Goal: Transaction & Acquisition: Purchase product/service

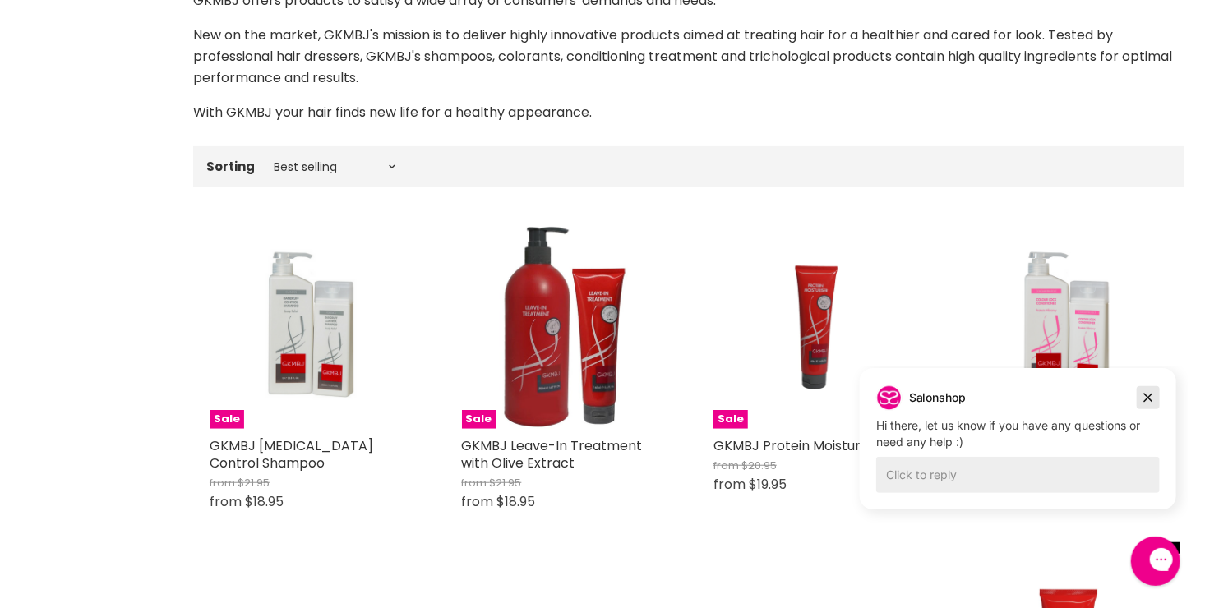
click at [1147, 396] on icon "Dismiss campaign" at bounding box center [1148, 397] width 9 height 9
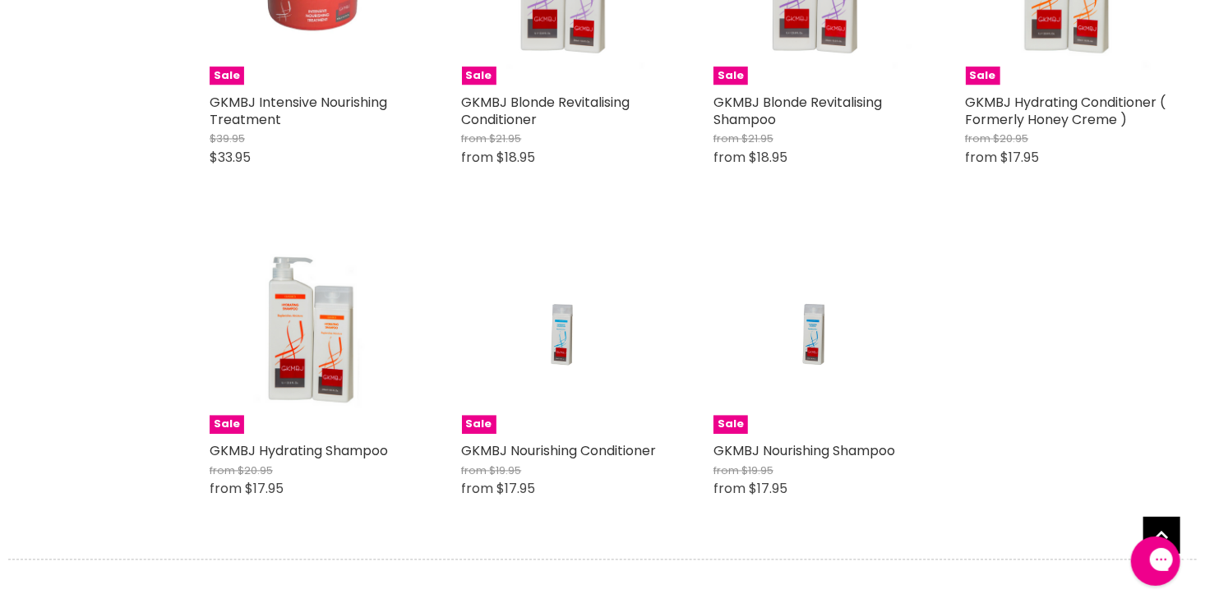
scroll to position [1238, 0]
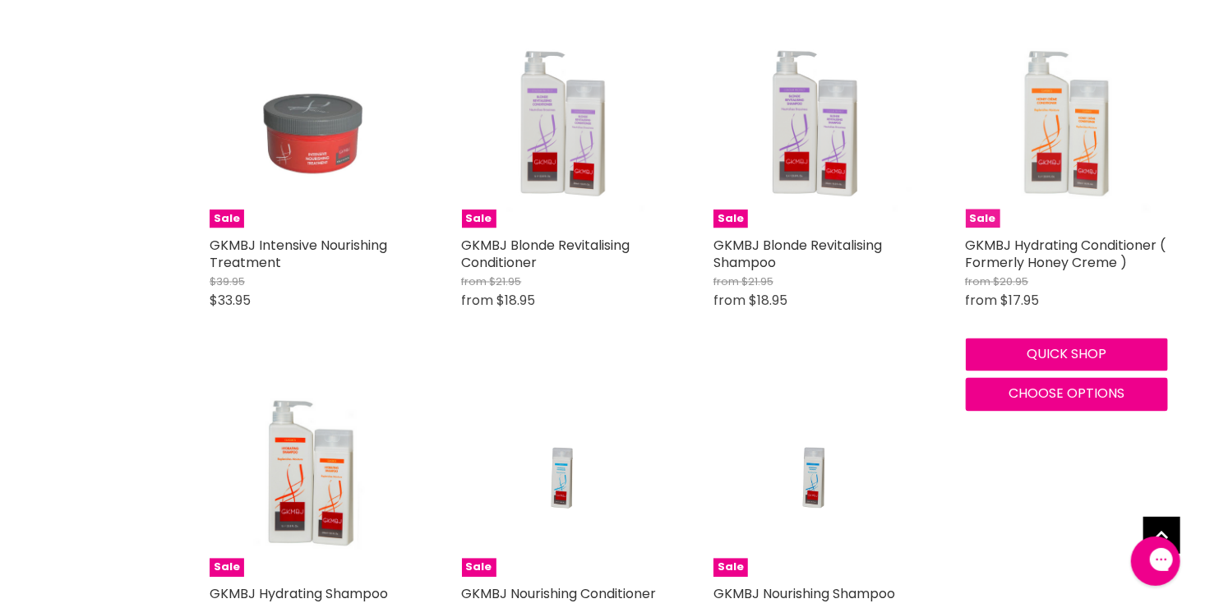
click at [1071, 173] on img "Main content" at bounding box center [1067, 126] width 203 height 203
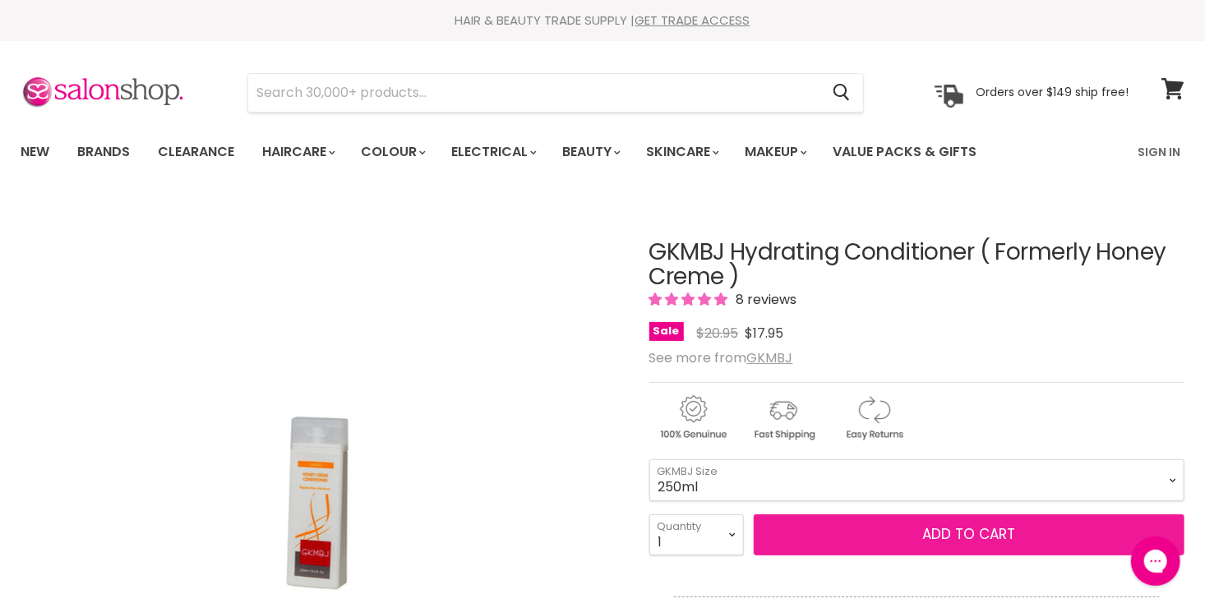
click at [1006, 534] on span "Add to cart" at bounding box center [968, 535] width 93 height 20
click at [932, 535] on span "Add to cart" at bounding box center [968, 535] width 93 height 20
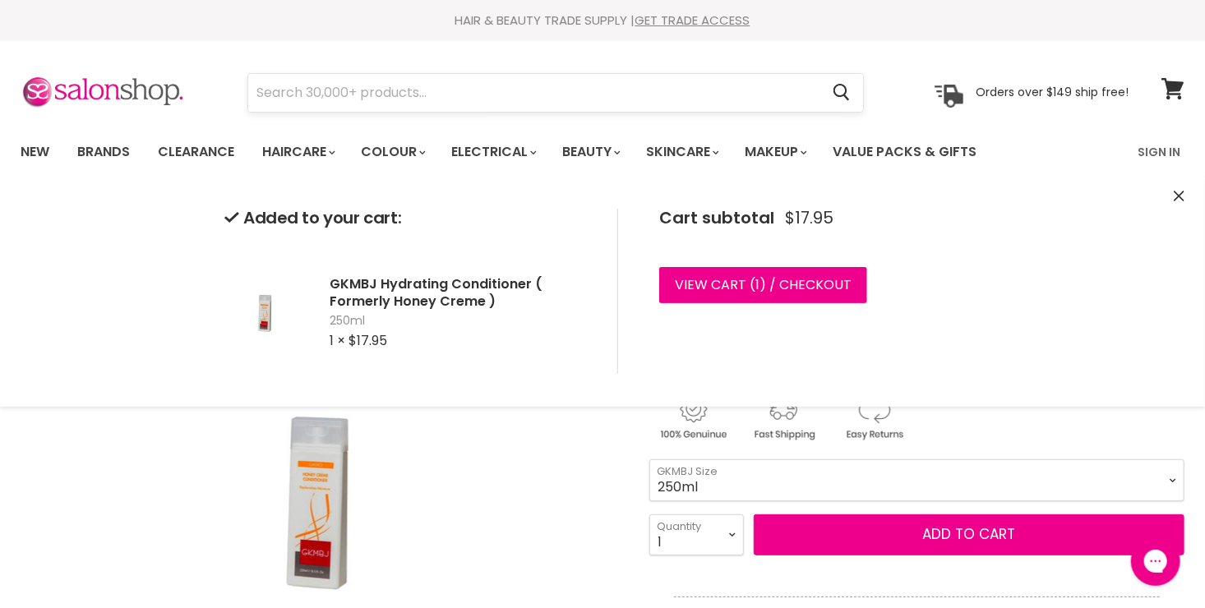
click at [267, 89] on input "Search" at bounding box center [533, 93] width 571 height 38
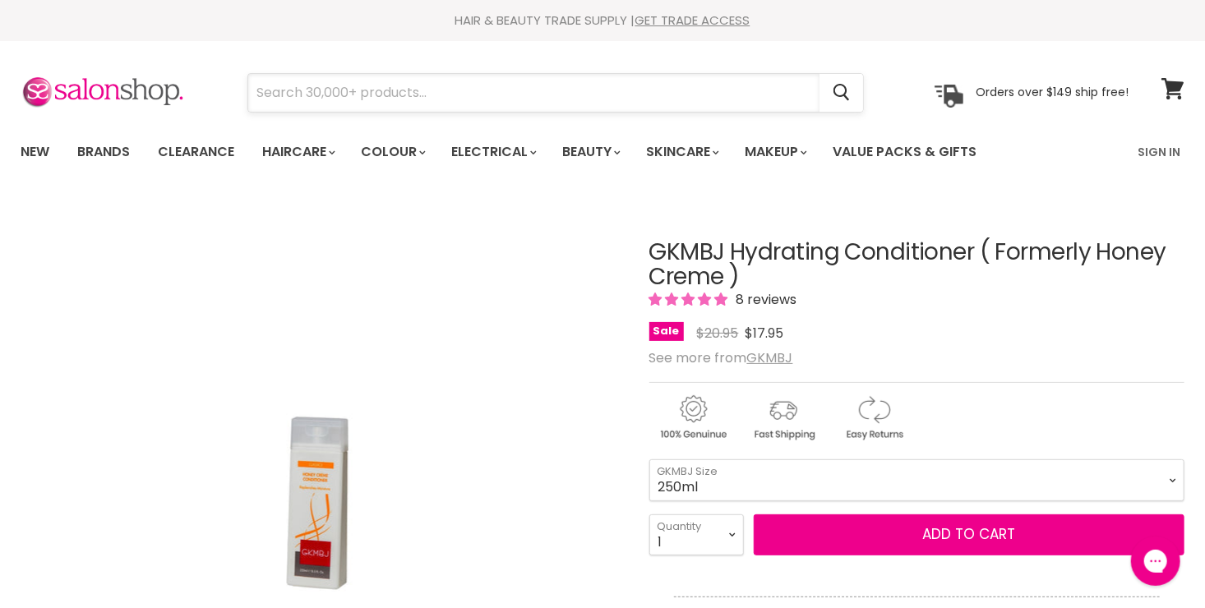
click at [261, 89] on input "Search" at bounding box center [533, 93] width 571 height 38
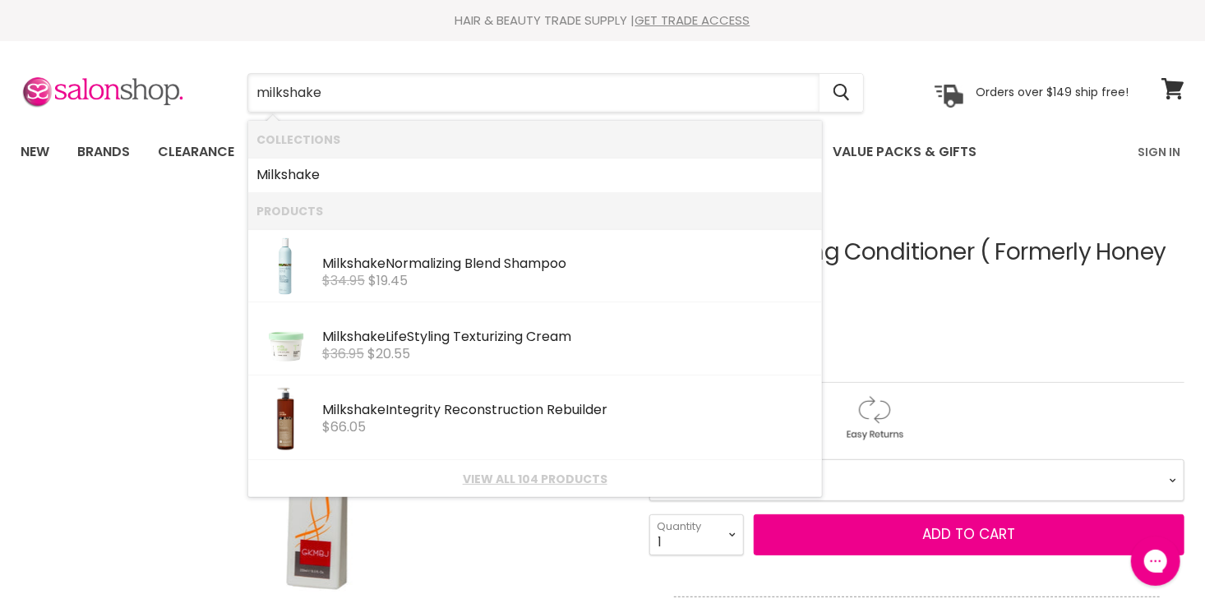
type input "milkshake"
click at [151, 263] on img "GKMBJ Hydrating Conditioner ( Formerly Honey Creme ) image. Click or Scroll to …" at bounding box center [320, 498] width 384 height 576
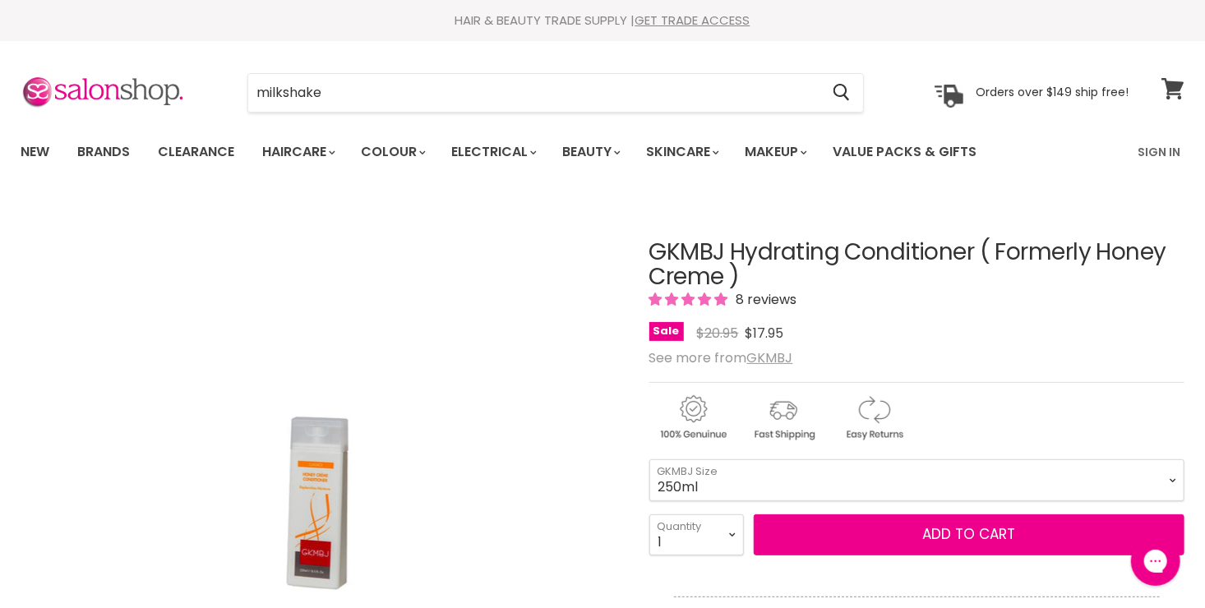
click at [1173, 86] on icon at bounding box center [1173, 88] width 22 height 21
